Goal: Task Accomplishment & Management: Manage account settings

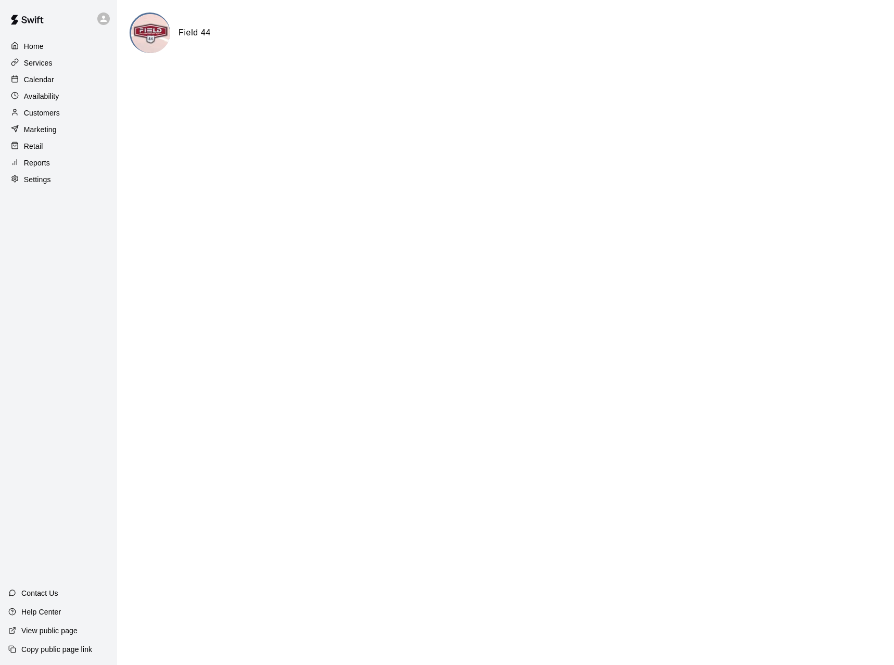
click at [682, 83] on html "Home Services Calendar Availability Customers Marketing Retail Reports Settings…" at bounding box center [447, 41] width 894 height 83
click at [56, 117] on p "Customers" at bounding box center [42, 113] width 36 height 10
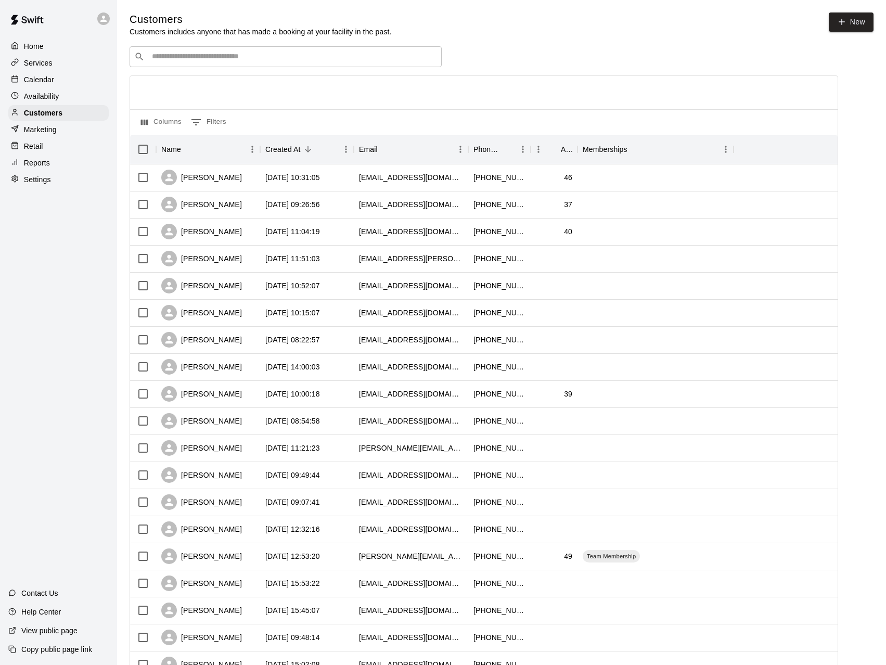
click at [52, 48] on div "Home" at bounding box center [58, 47] width 100 height 16
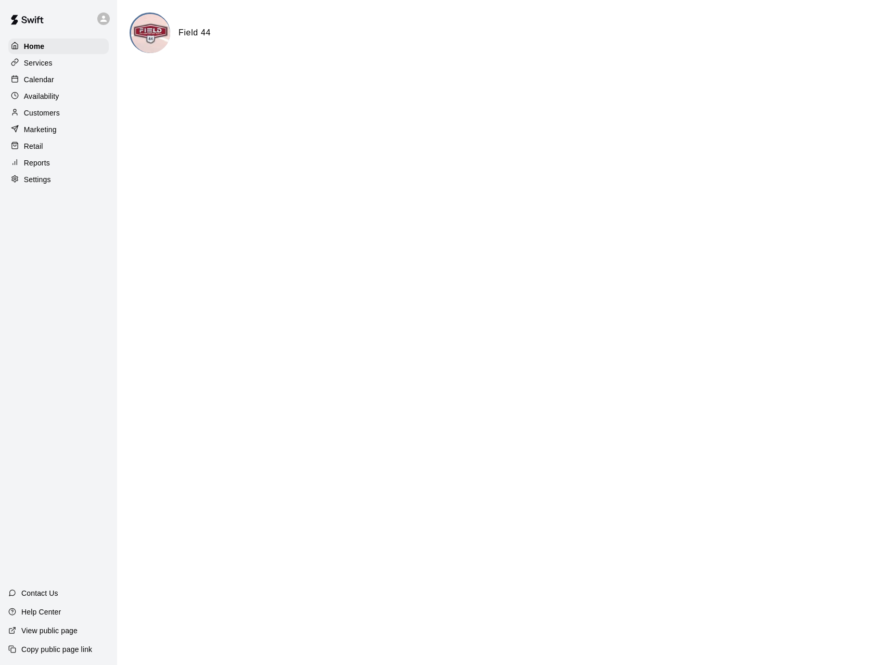
click at [103, 22] on icon at bounding box center [103, 19] width 6 height 6
click at [40, 82] on div at bounding box center [447, 332] width 894 height 665
click at [40, 82] on p "Calendar" at bounding box center [39, 79] width 30 height 10
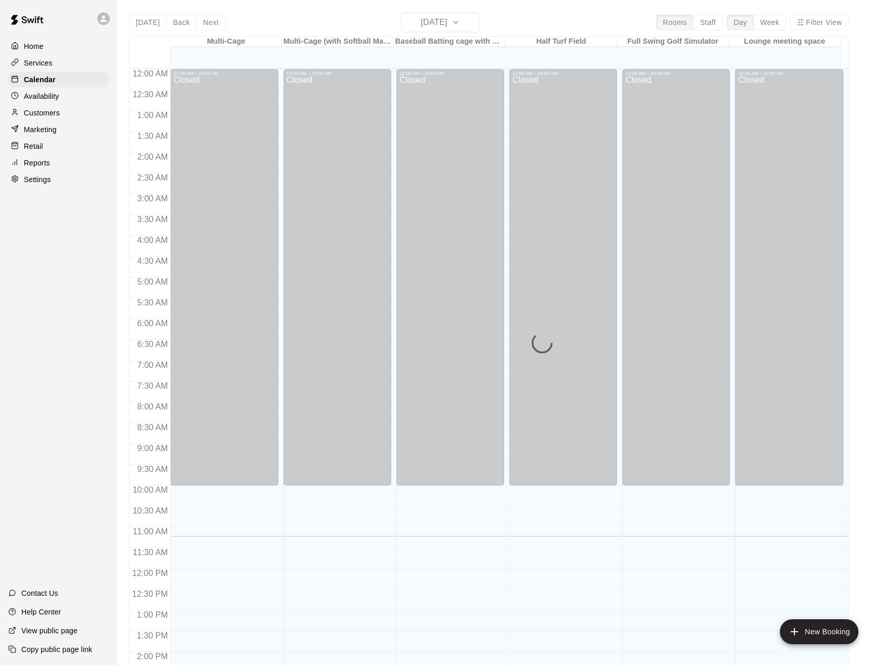
scroll to position [360, 0]
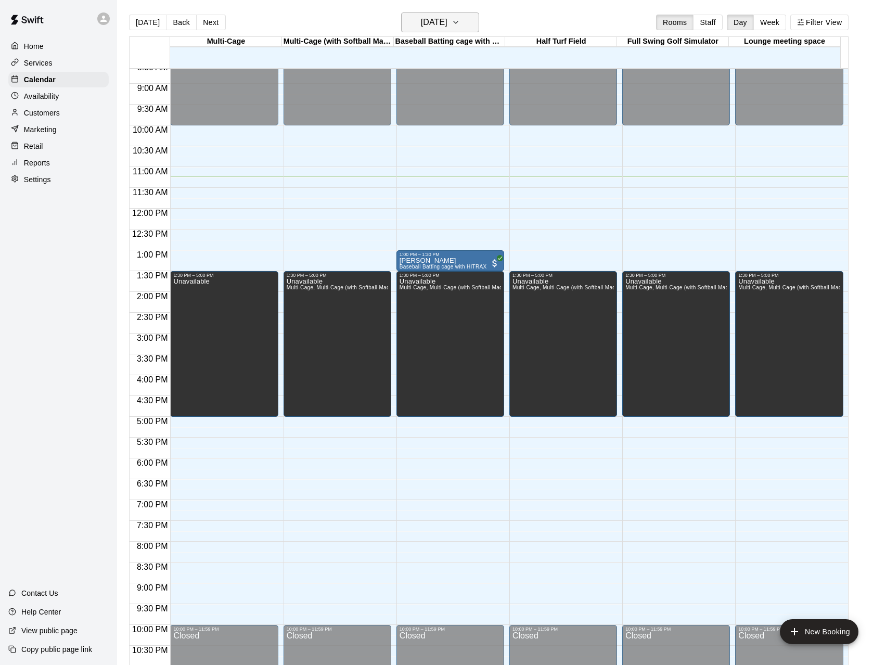
click at [460, 26] on icon "button" at bounding box center [456, 22] width 8 height 12
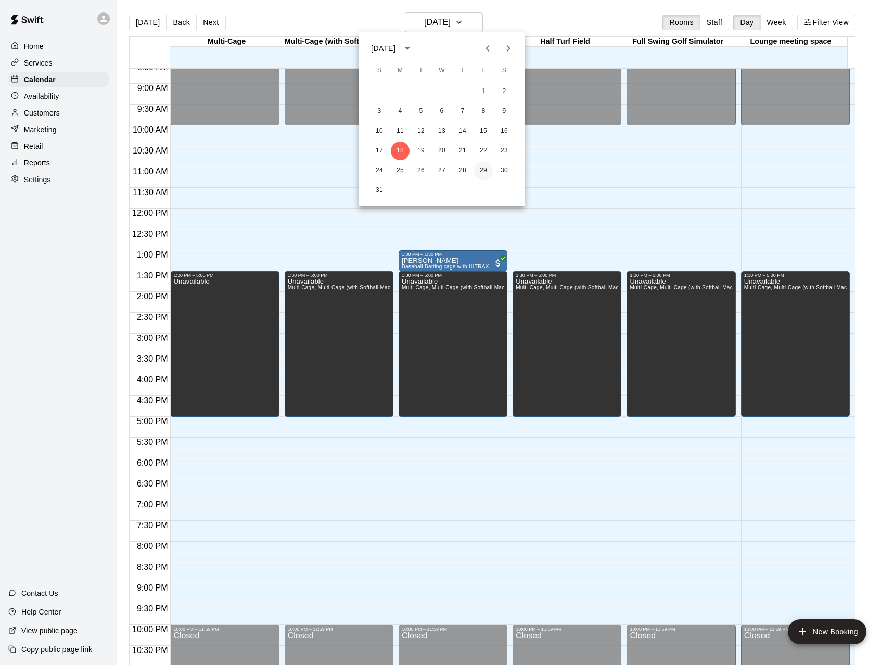
click at [487, 173] on button "29" at bounding box center [483, 170] width 19 height 19
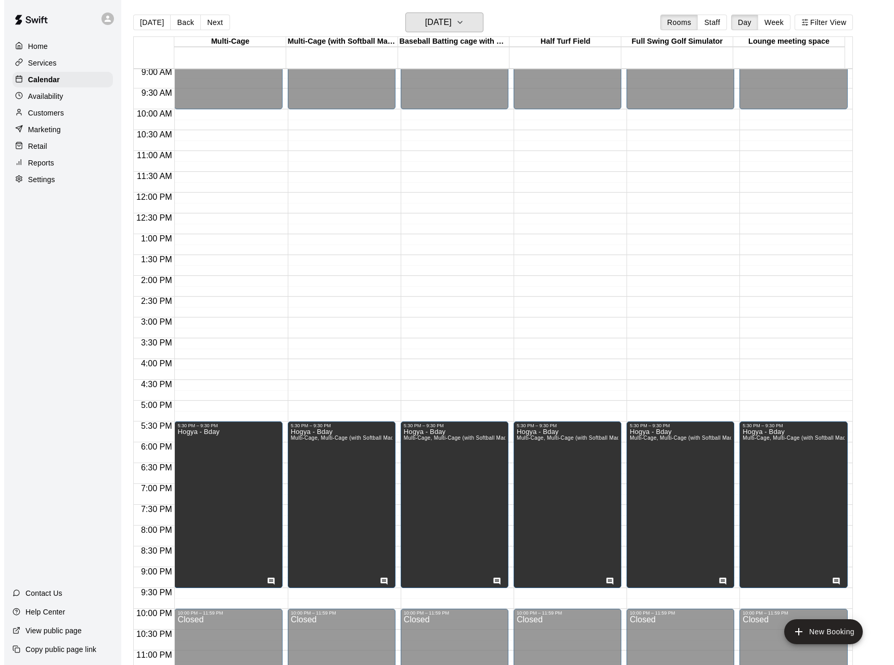
scroll to position [392, 0]
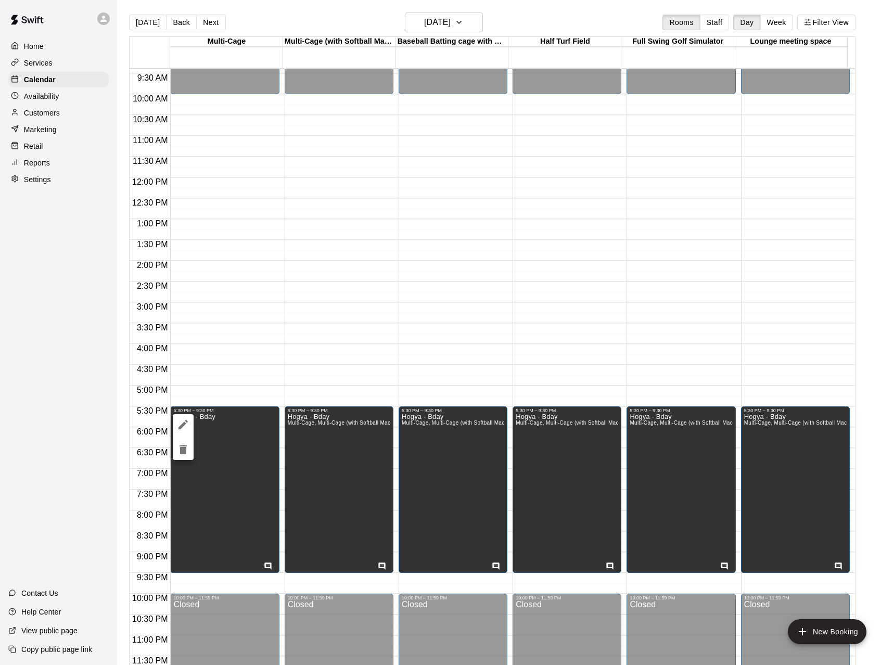
click at [289, 275] on div at bounding box center [447, 332] width 894 height 665
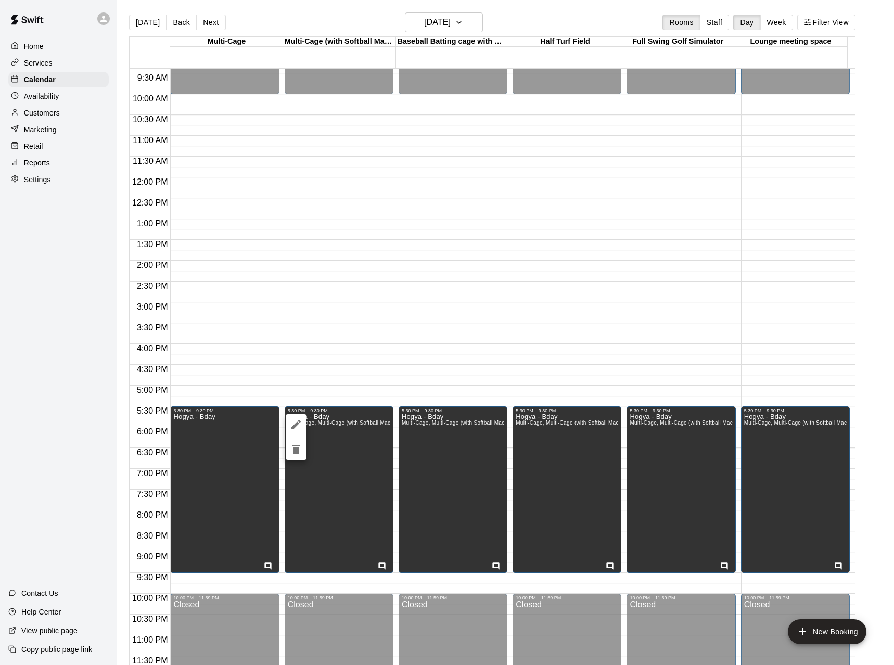
click at [297, 428] on icon "edit" at bounding box center [296, 424] width 12 height 12
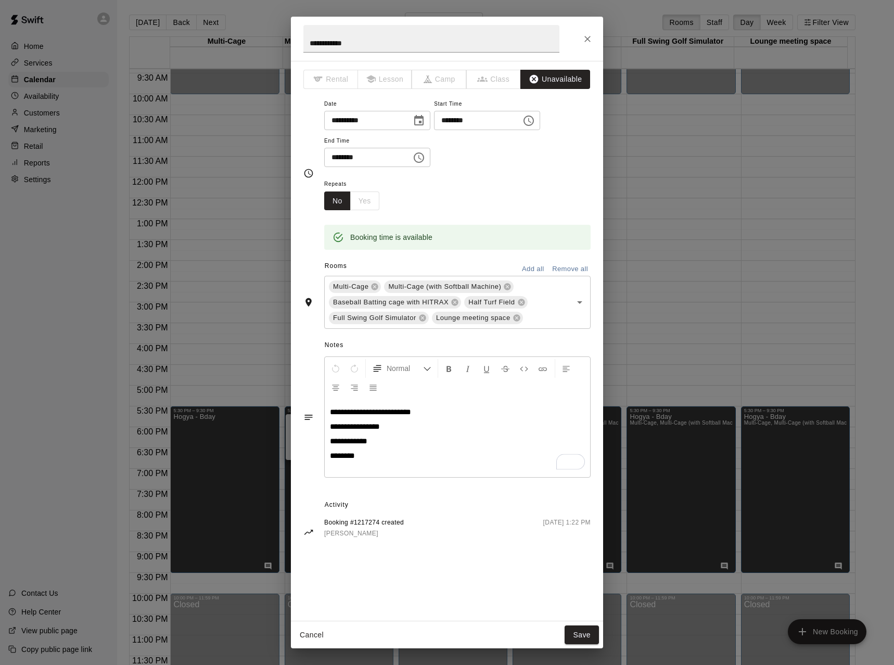
scroll to position [0, 0]
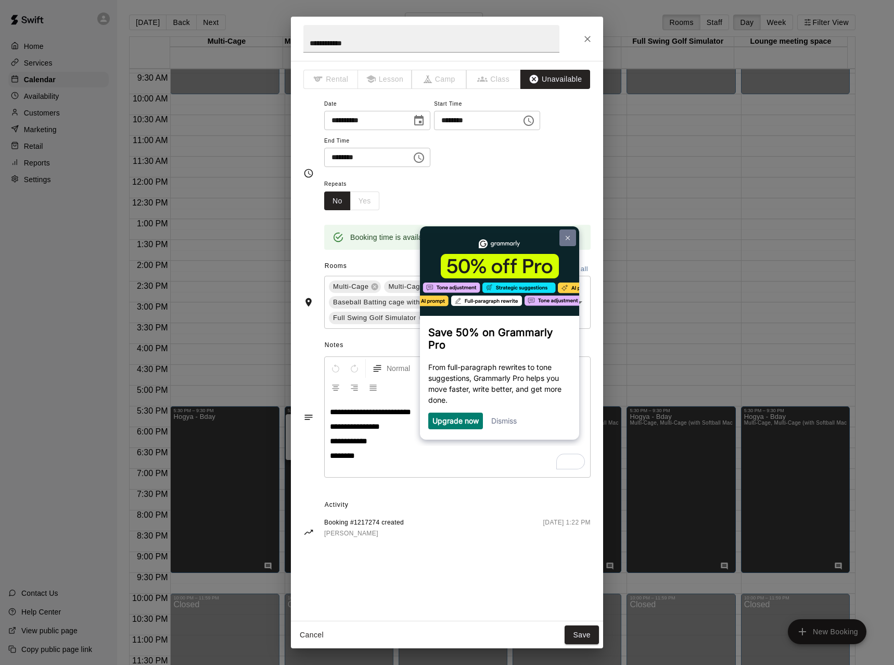
click at [565, 240] on link at bounding box center [567, 238] width 17 height 17
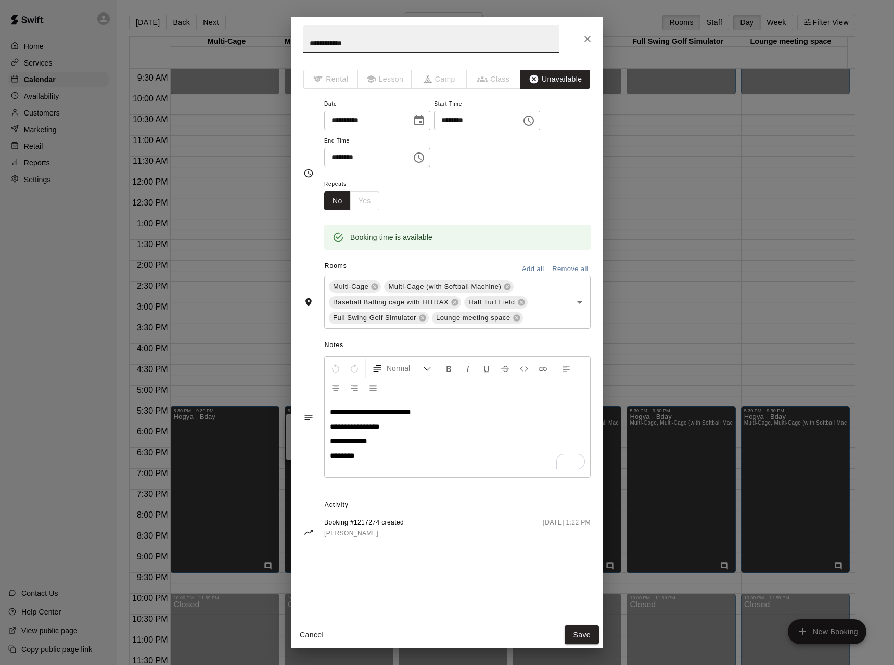
drag, startPoint x: 327, startPoint y: 44, endPoint x: 292, endPoint y: 44, distance: 35.4
click at [292, 44] on h2 "**********" at bounding box center [431, 39] width 281 height 44
click at [593, 37] on button "Close" at bounding box center [587, 39] width 19 height 19
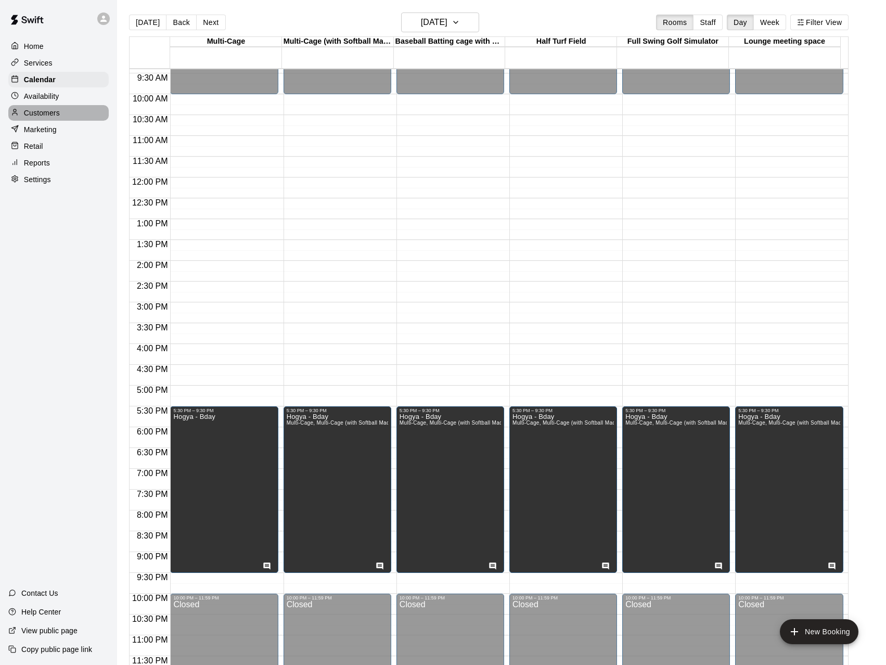
drag, startPoint x: 47, startPoint y: 118, endPoint x: 54, endPoint y: 116, distance: 7.1
click at [48, 118] on p "Customers" at bounding box center [42, 113] width 36 height 10
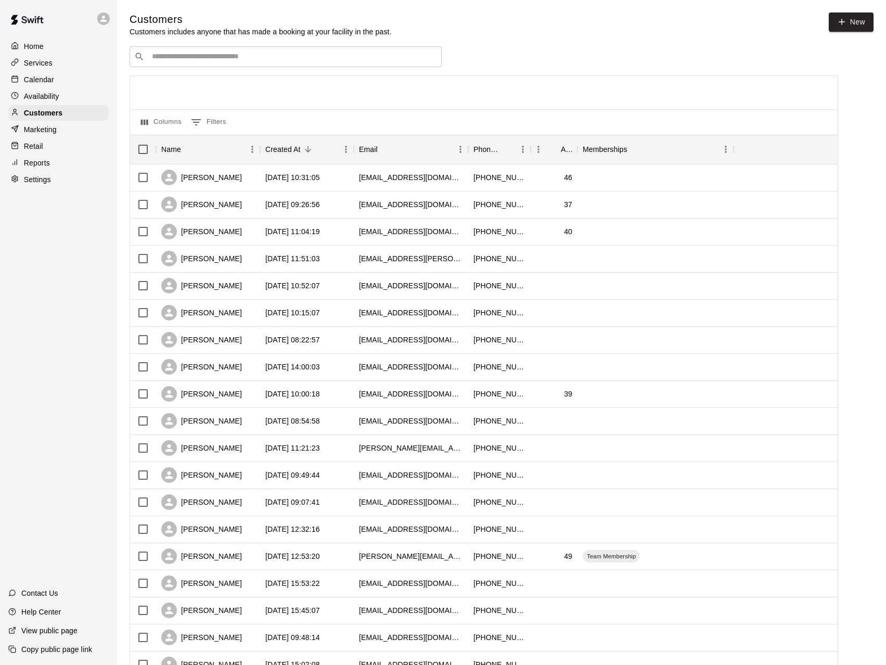
click at [240, 59] on input "Search customers by name or email" at bounding box center [293, 57] width 288 height 10
paste input "*****"
type input "*****"
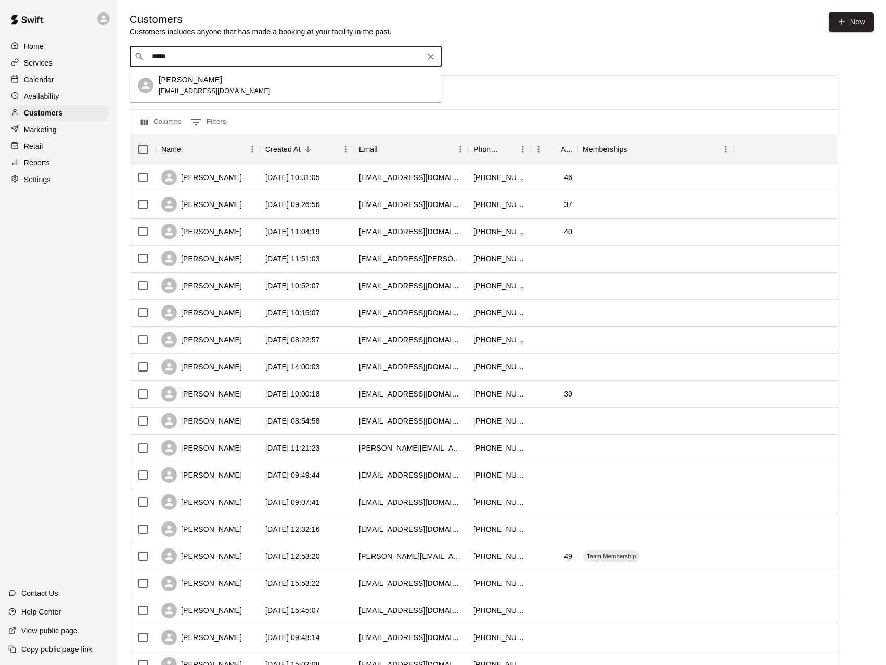
click at [222, 91] on span "[EMAIL_ADDRESS][DOMAIN_NAME]" at bounding box center [215, 90] width 112 height 7
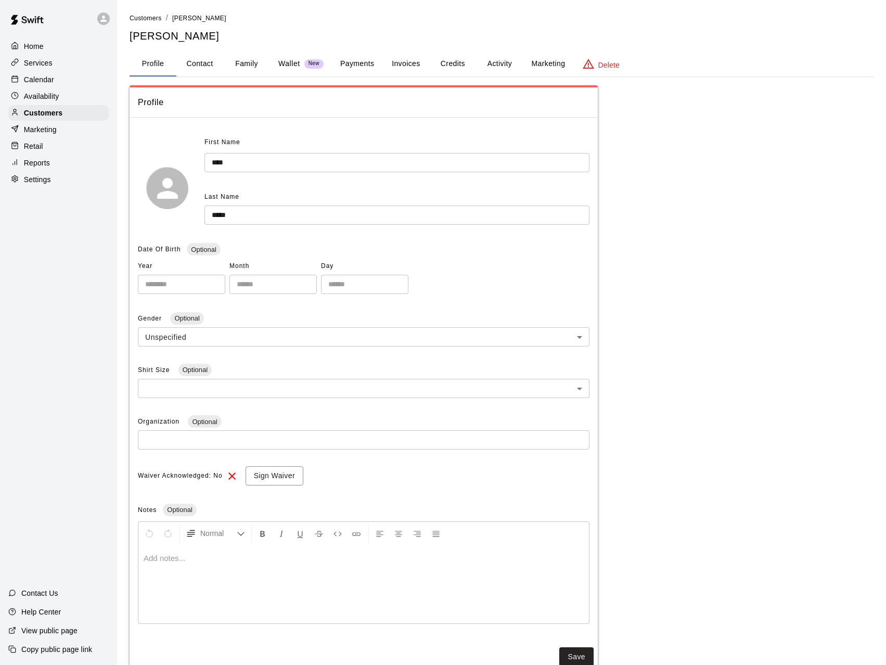
click at [352, 61] on button "Payments" at bounding box center [357, 64] width 50 height 25
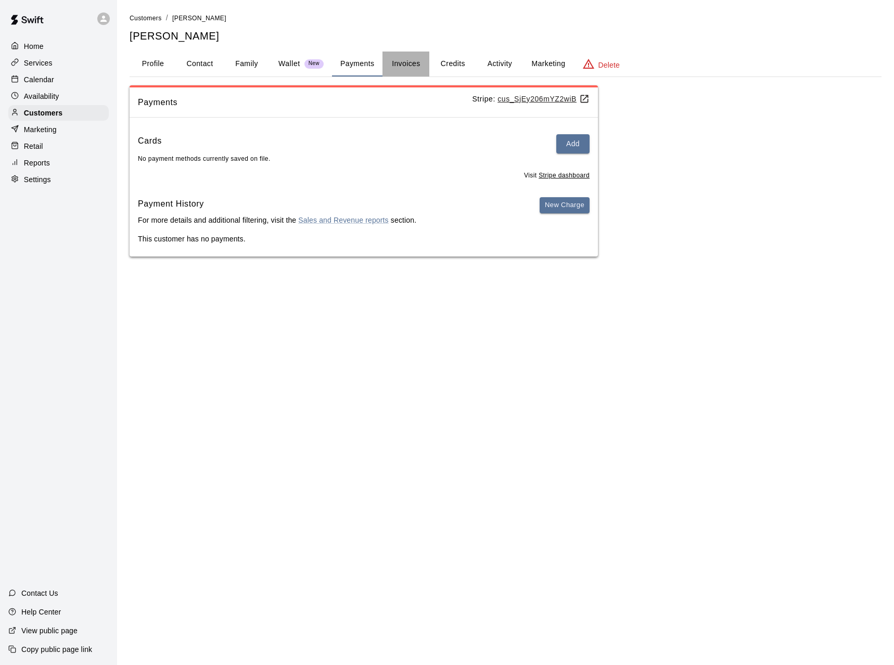
click at [404, 65] on button "Invoices" at bounding box center [406, 64] width 47 height 25
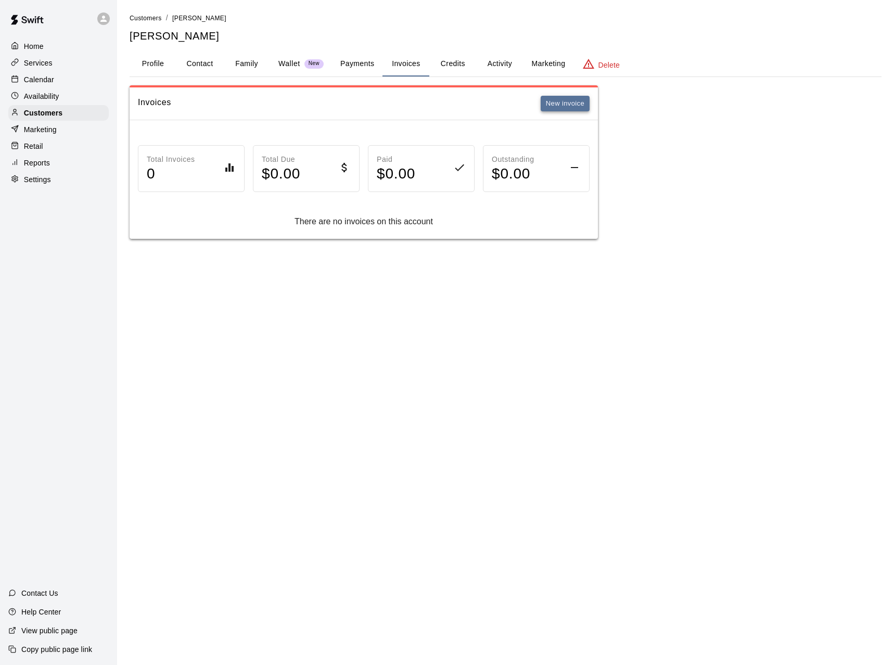
click at [572, 107] on button "New invoice" at bounding box center [565, 104] width 49 height 16
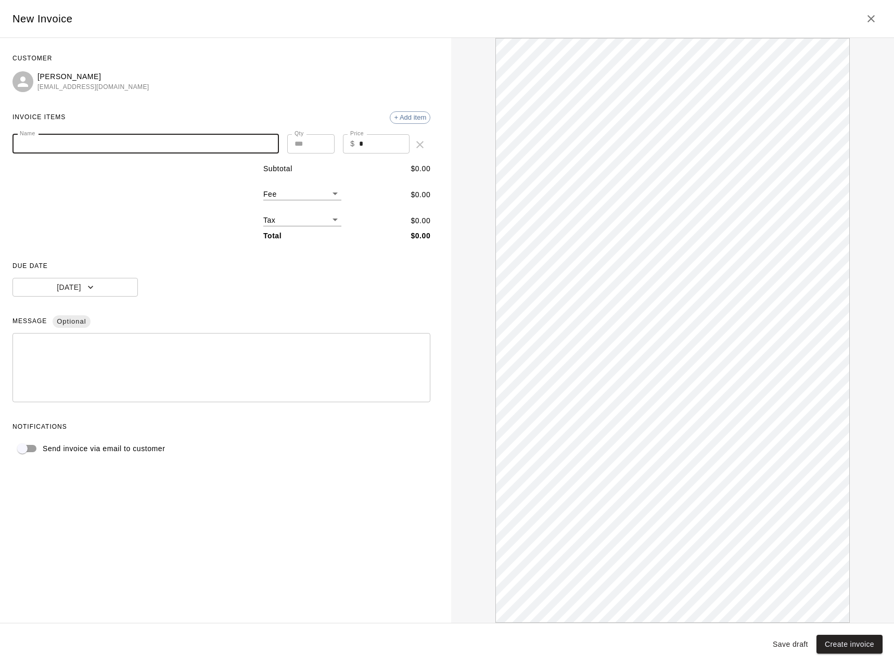
click at [134, 150] on input "Name" at bounding box center [145, 143] width 266 height 19
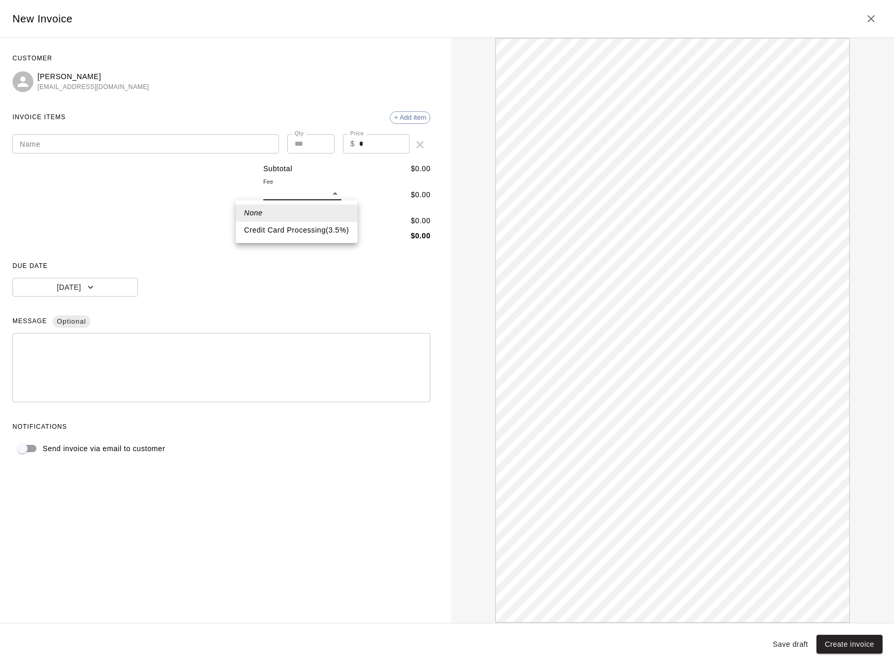
click at [330, 194] on body "Home Services Calendar Availability Customers Marketing Retail Reports Settings…" at bounding box center [447, 130] width 894 height 260
click at [277, 234] on li "Credit Card Processing ( 3.5 % )" at bounding box center [297, 230] width 122 height 17
type input "***"
click at [373, 144] on input "*" at bounding box center [384, 143] width 51 height 19
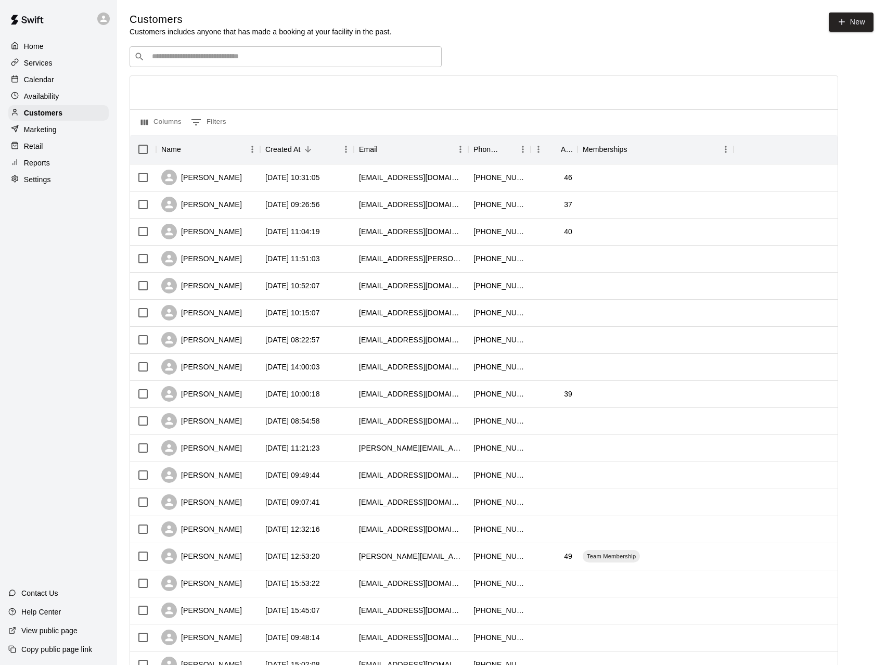
click at [34, 45] on p "Home" at bounding box center [34, 46] width 20 height 10
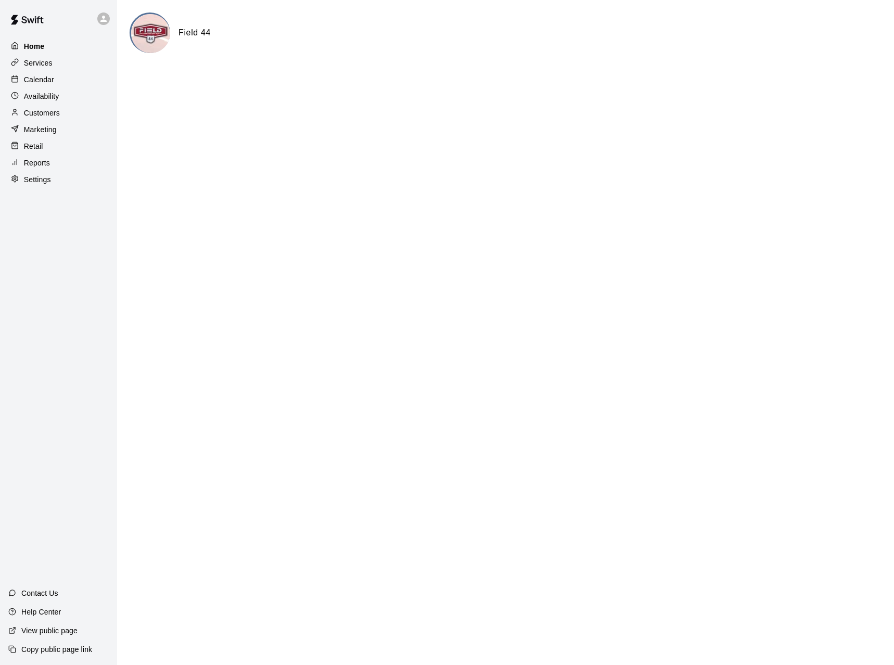
click at [40, 48] on p "Home" at bounding box center [34, 46] width 21 height 10
click at [57, 118] on p "Customers" at bounding box center [42, 113] width 36 height 10
